Goal: Task Accomplishment & Management: Use online tool/utility

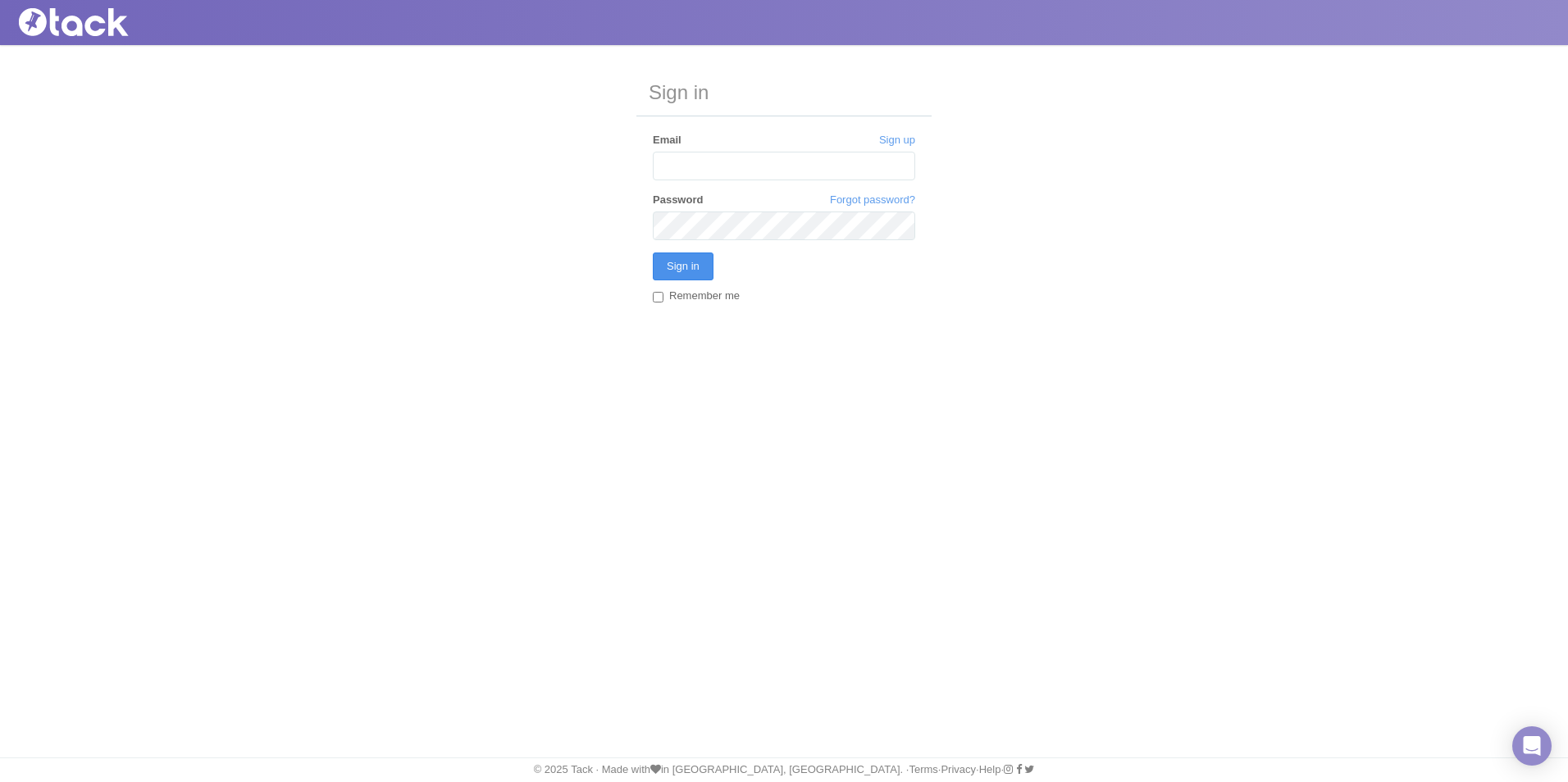
type input "[EMAIL_ADDRESS][DOMAIN_NAME]"
click at [703, 277] on input "Sign in" at bounding box center [683, 266] width 61 height 28
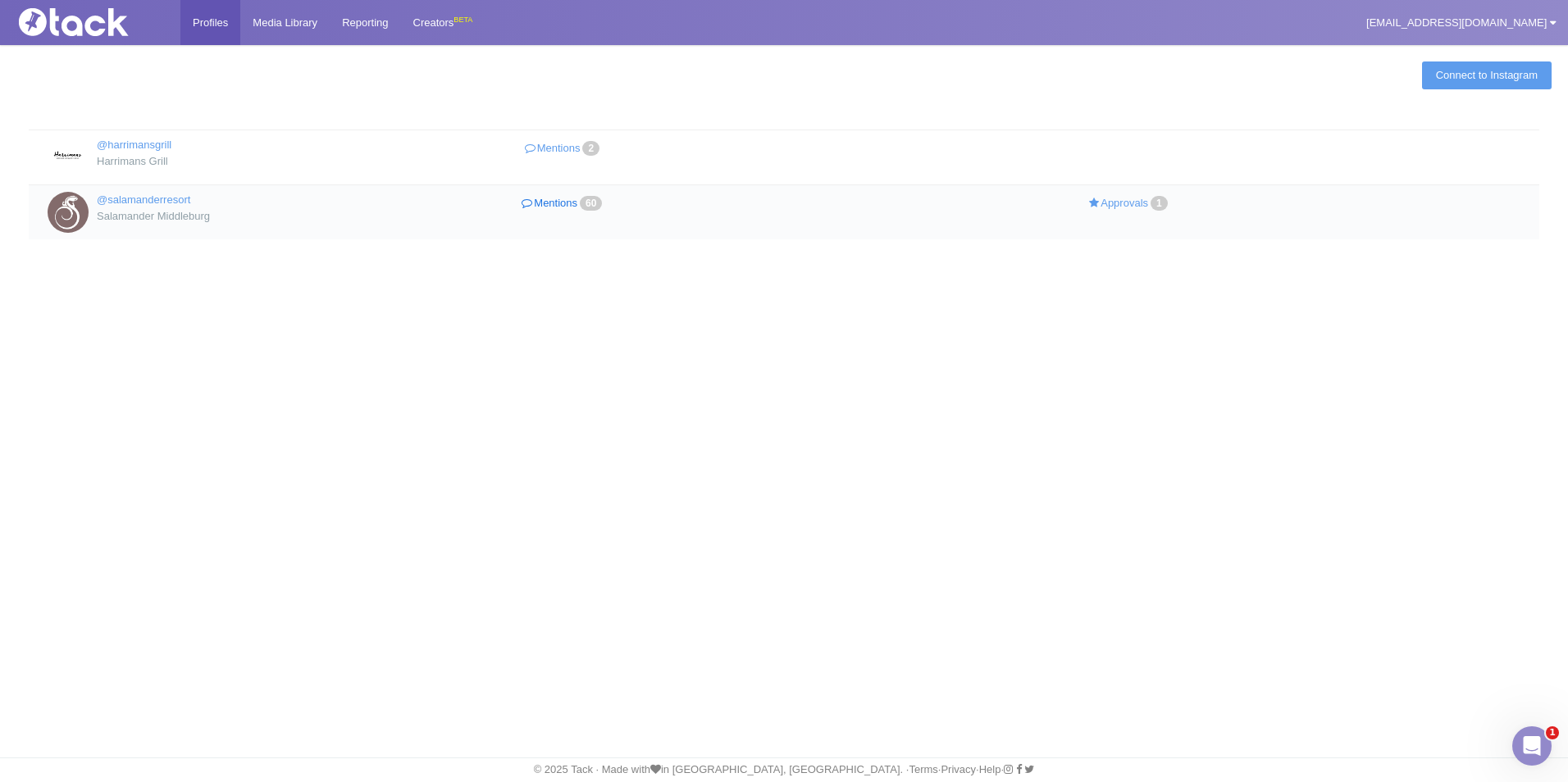
click at [547, 203] on link "Mentions 60" at bounding box center [564, 204] width 283 height 24
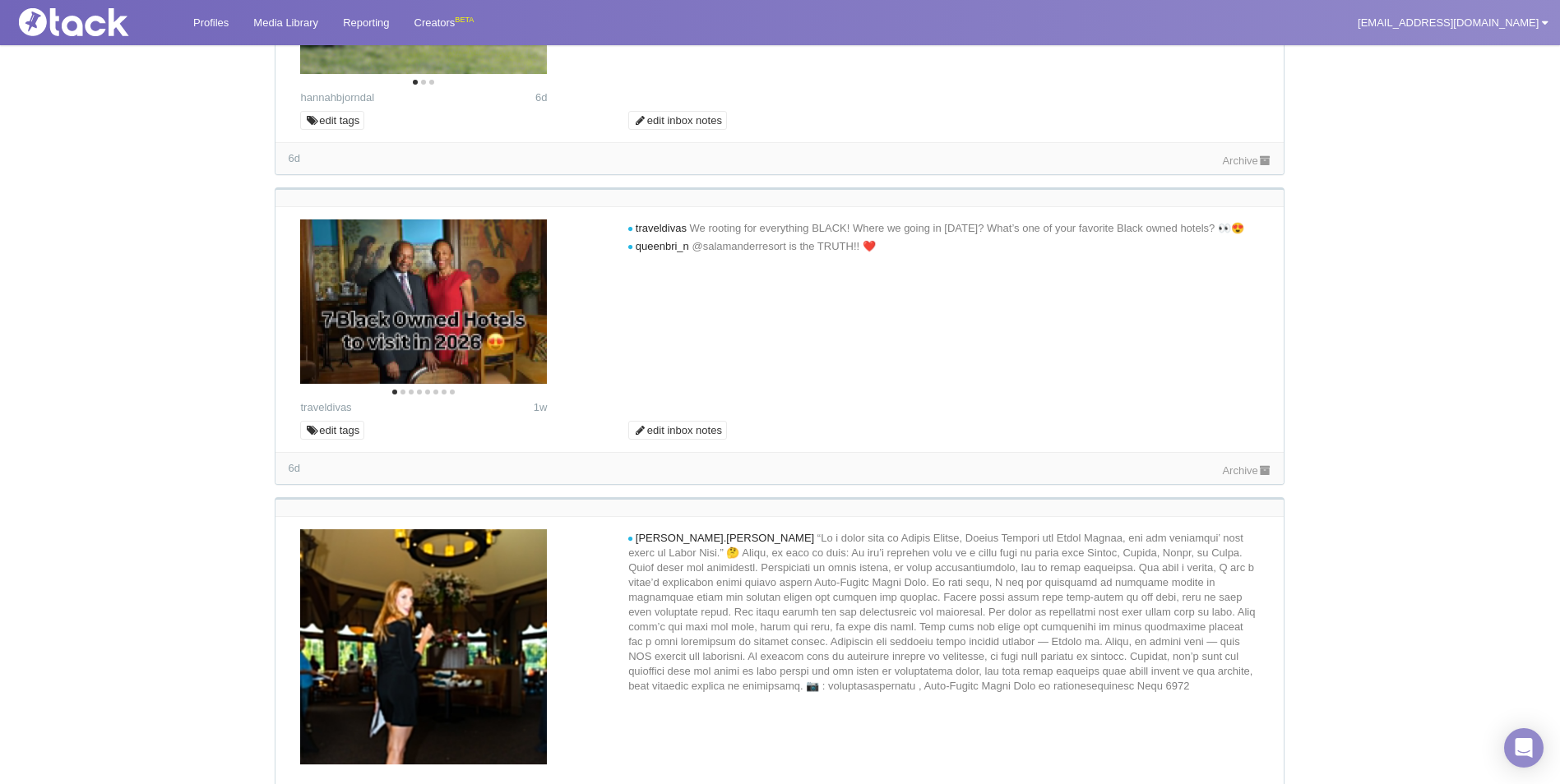
scroll to position [3946, 0]
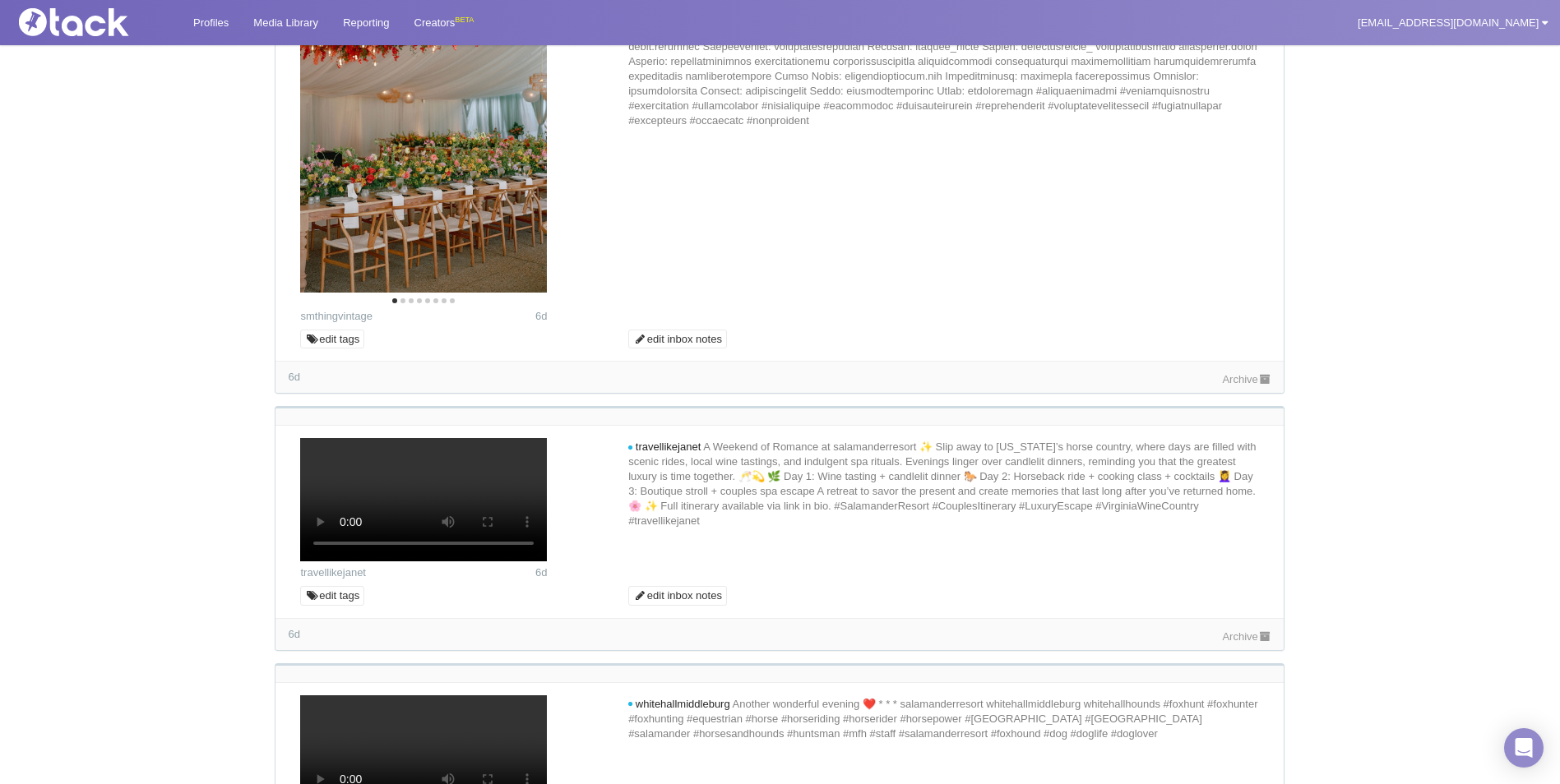
scroll to position [5261, 0]
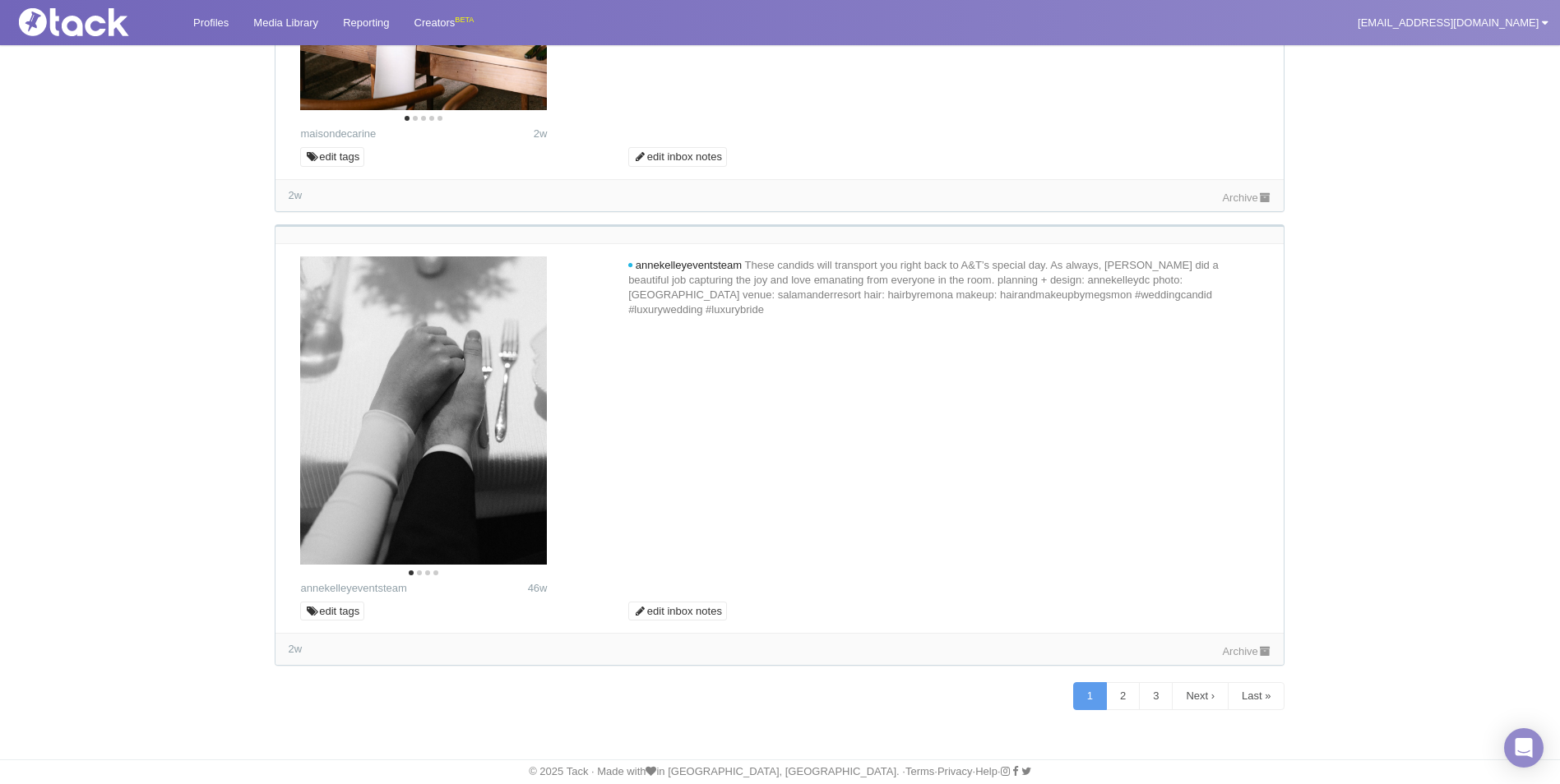
scroll to position [10851, 0]
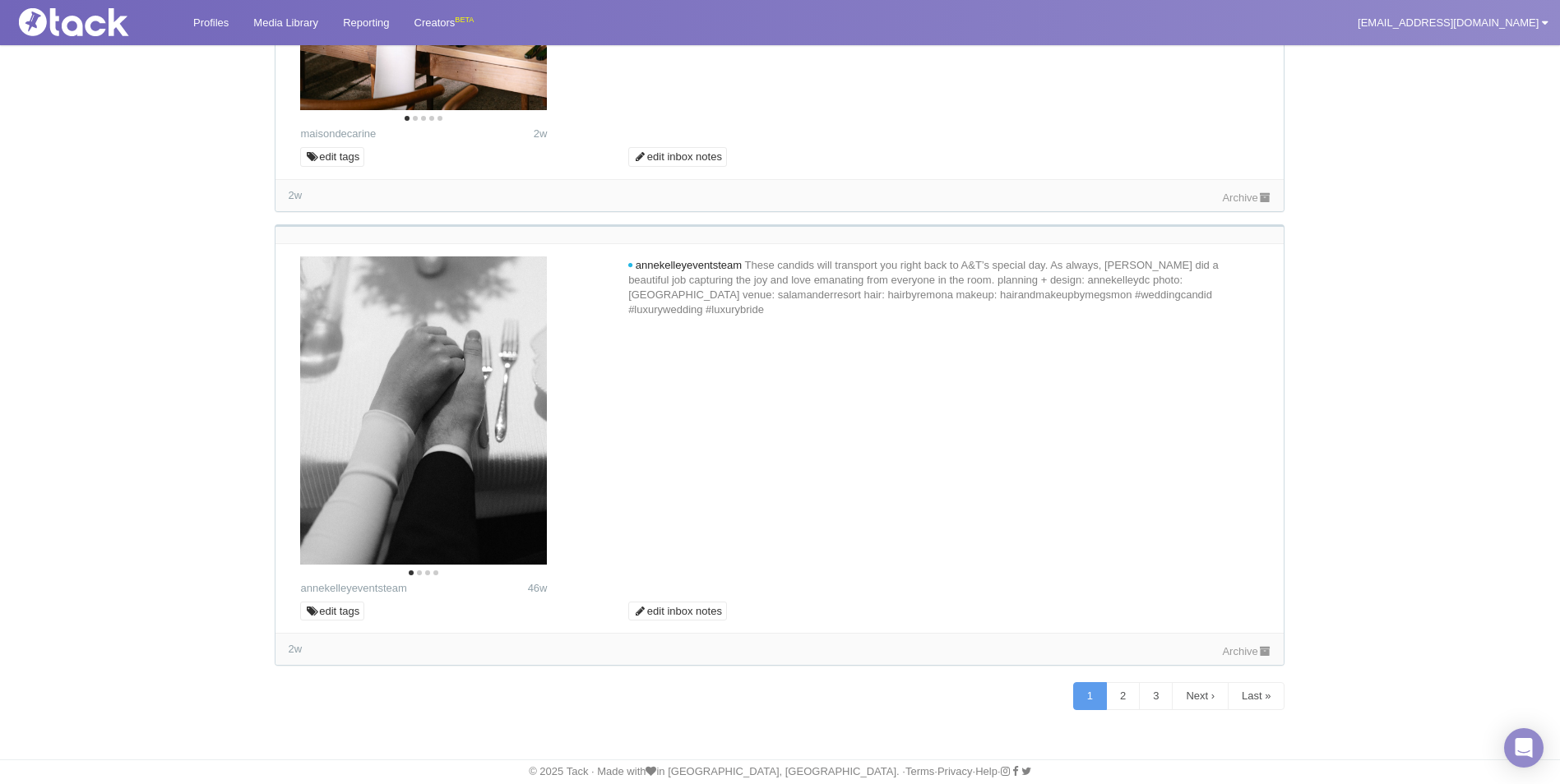
click at [524, 415] on icon "Next" at bounding box center [520, 413] width 21 height 21
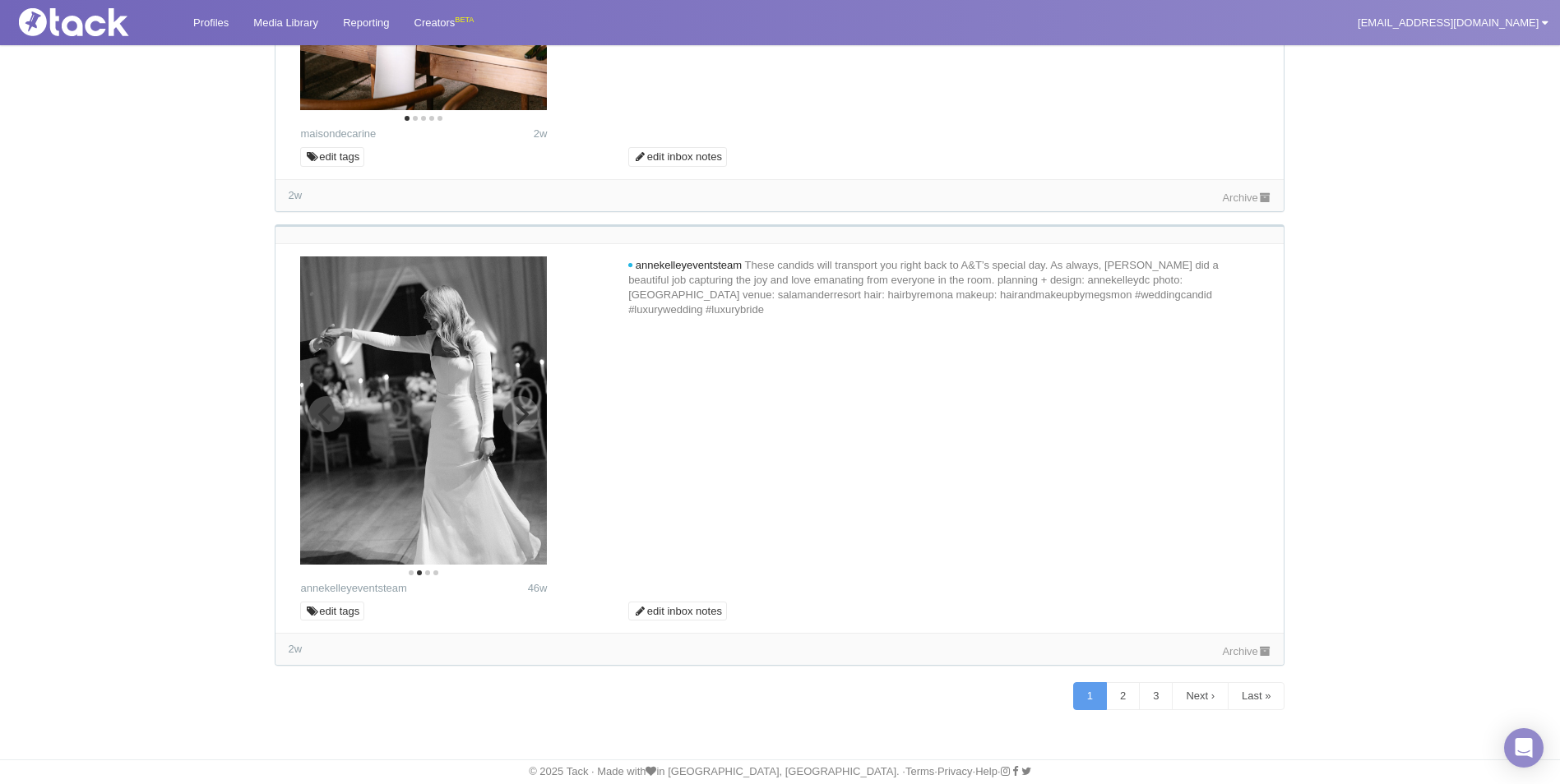
click at [523, 411] on icon "Next" at bounding box center [523, 413] width 13 height 21
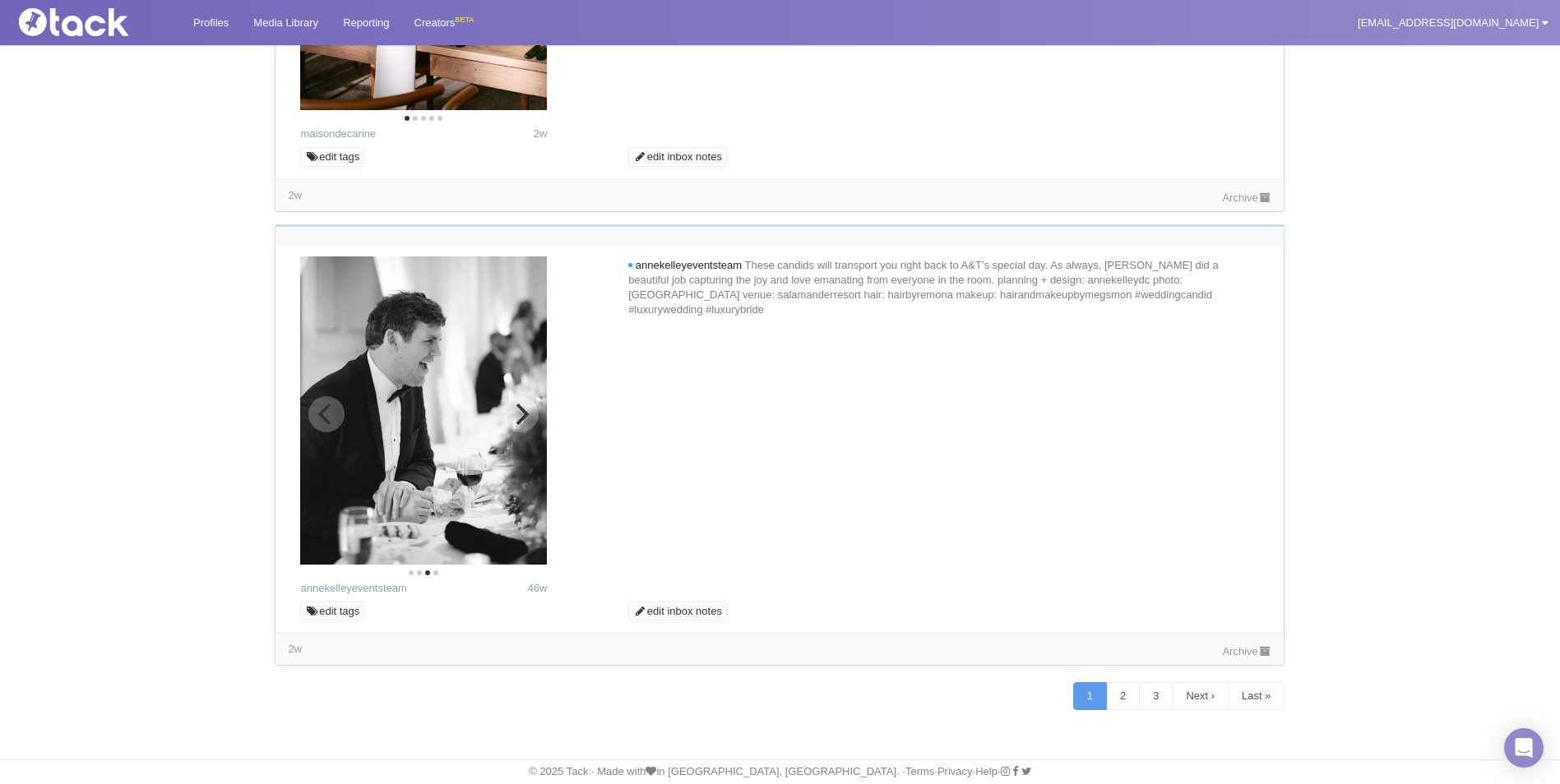
click at [330, 424] on icon "Previous" at bounding box center [326, 413] width 21 height 21
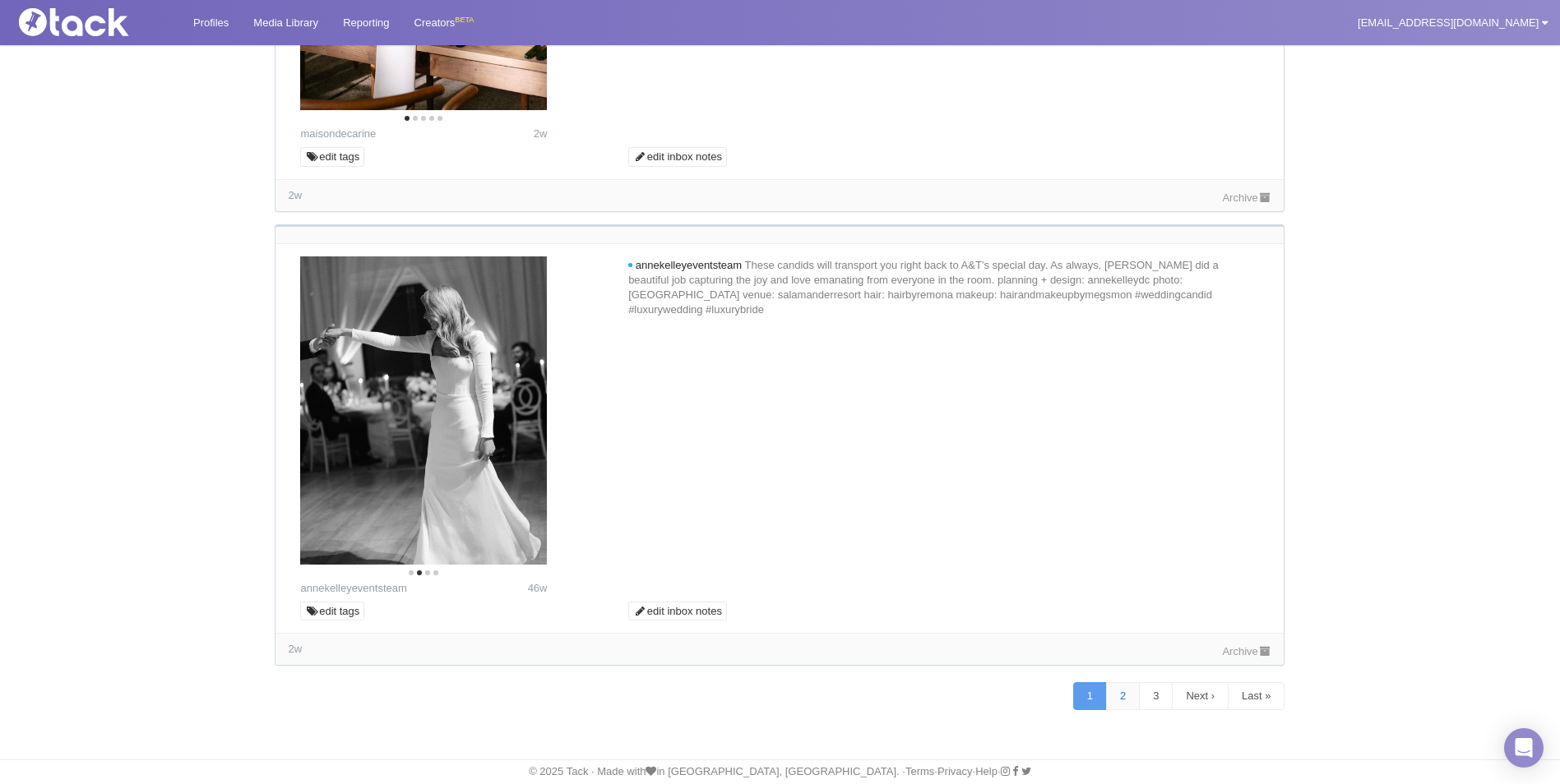
click at [1116, 700] on link "2" at bounding box center [1123, 696] width 34 height 28
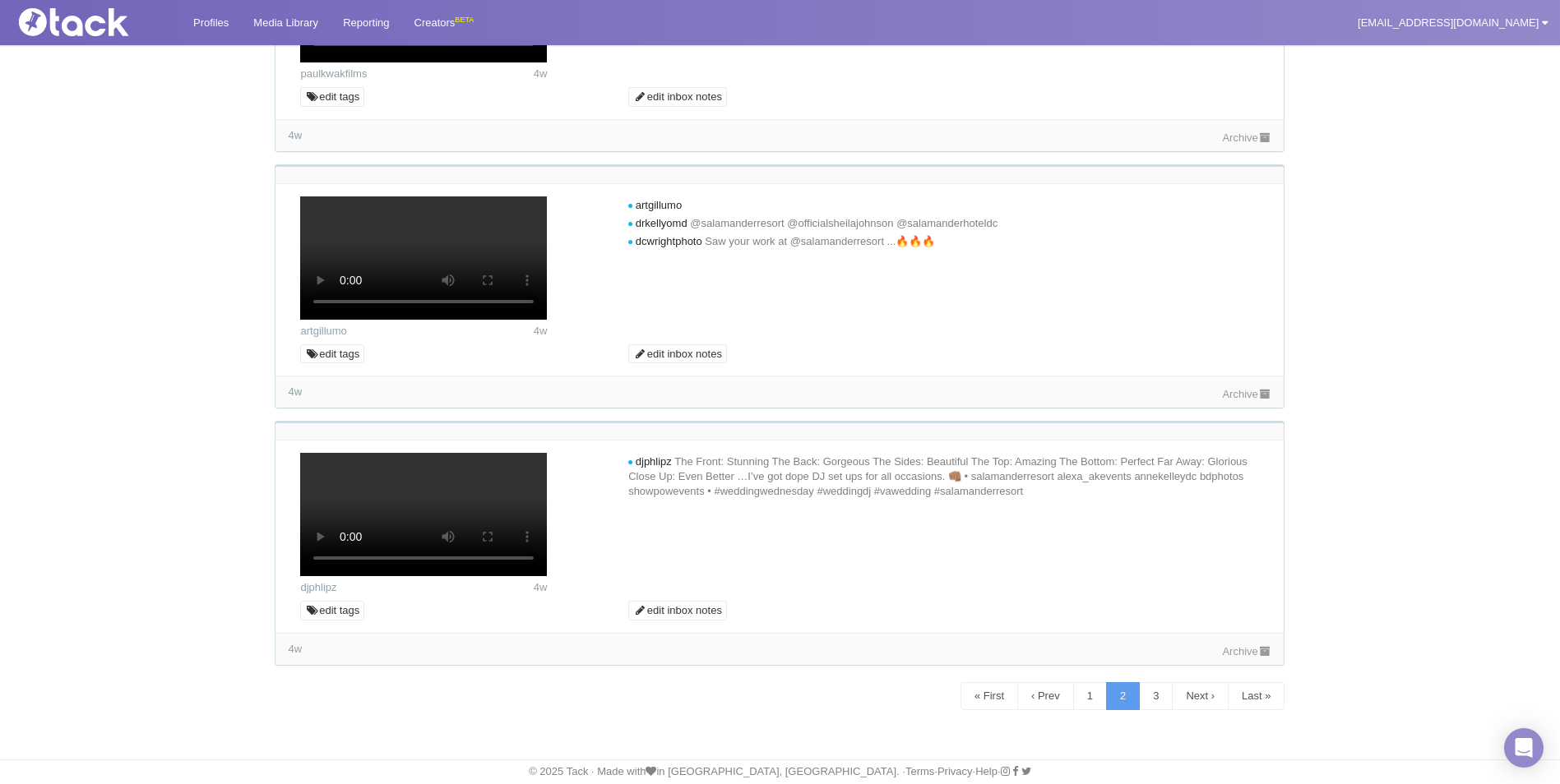
scroll to position [11695, 0]
click at [1152, 699] on link "3" at bounding box center [1156, 696] width 34 height 28
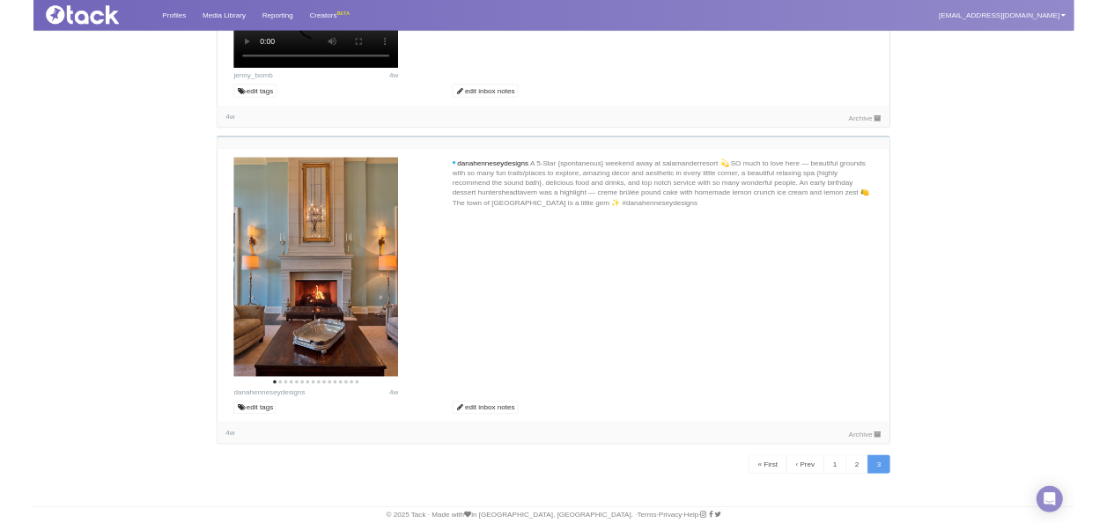
scroll to position [1945, 0]
